Goal: Navigation & Orientation: Find specific page/section

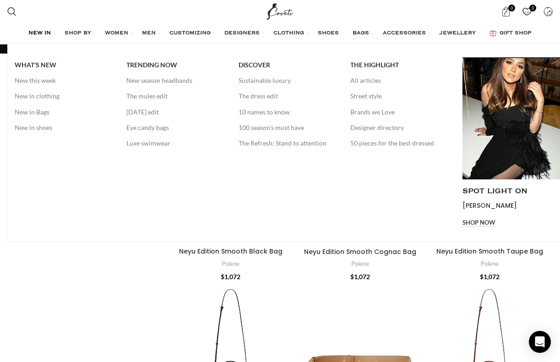
click at [33, 36] on span "NEW IN" at bounding box center [39, 33] width 22 height 7
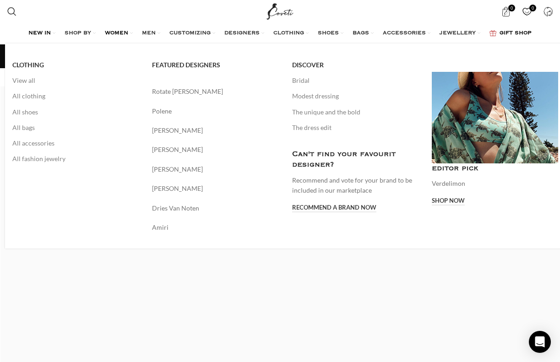
click at [116, 30] on span "WOMEN" at bounding box center [116, 33] width 23 height 7
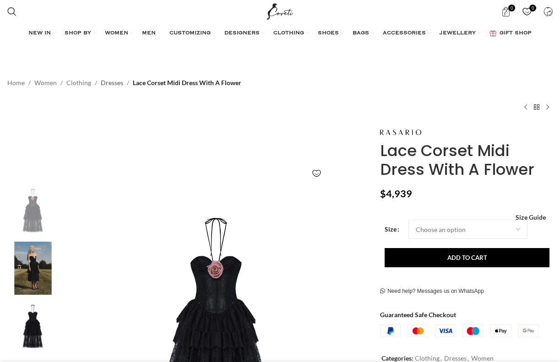
click at [112, 83] on link "Dresses" at bounding box center [112, 83] width 22 height 10
